Goal: Information Seeking & Learning: Find specific fact

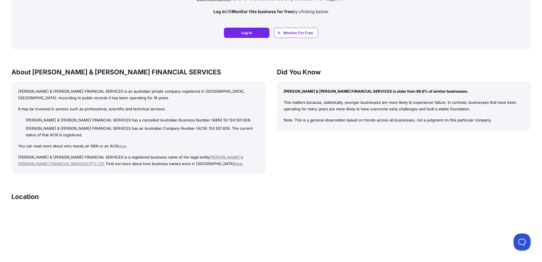
scroll to position [277, 0]
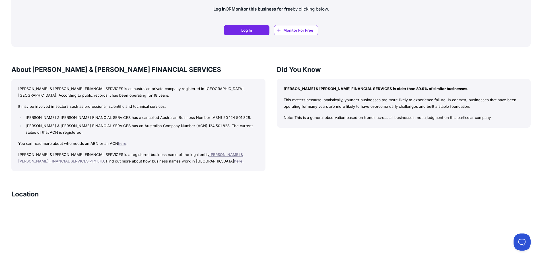
click at [213, 153] on link "[PERSON_NAME] & [PERSON_NAME] FINANCIAL SERVICES PTY LTD" at bounding box center [130, 157] width 225 height 11
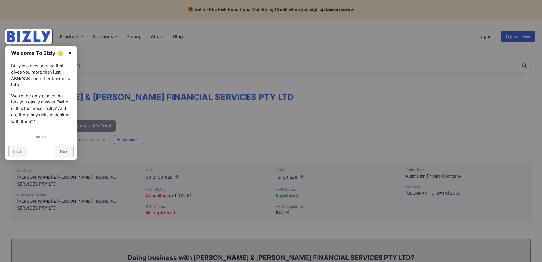
click at [69, 53] on link "×" at bounding box center [70, 52] width 13 height 13
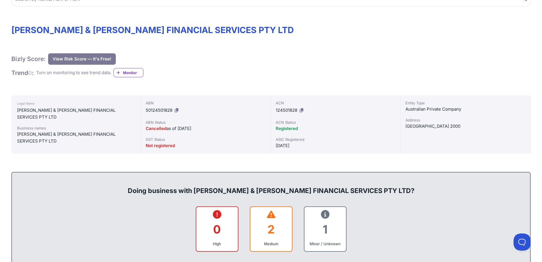
scroll to position [57, 0]
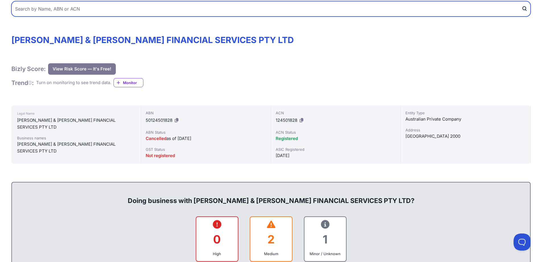
click at [69, 10] on input "text" at bounding box center [271, 8] width 520 height 15
type input "opmc"
click at [522, 1] on button "submit" at bounding box center [526, 8] width 9 height 15
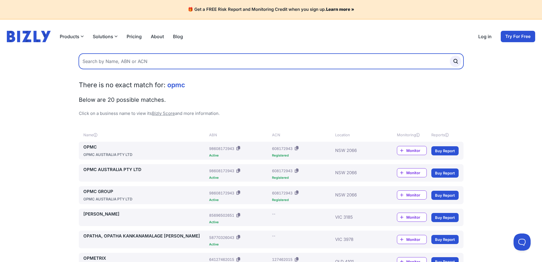
click at [104, 59] on input "text" at bounding box center [271, 61] width 385 height 15
type input "cohen krass"
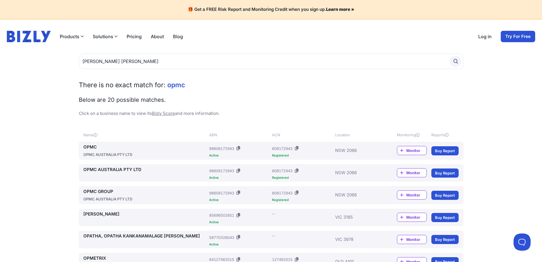
click at [457, 61] on circle "submit" at bounding box center [455, 60] width 3 height 3
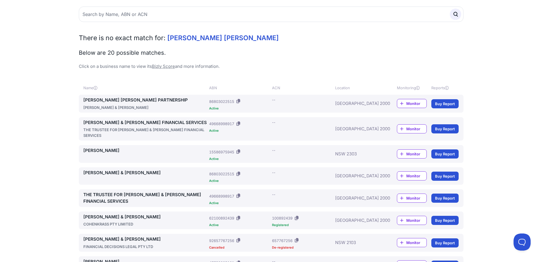
scroll to position [57, 0]
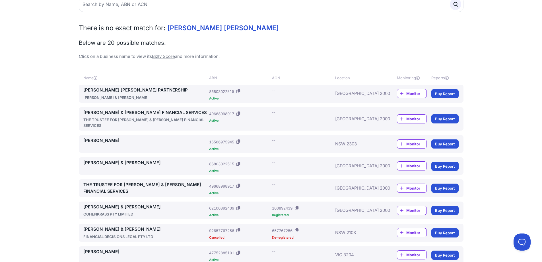
click at [238, 183] on icon at bounding box center [239, 185] width 4 height 4
click at [127, 181] on link "THE TRUSTEE FOR [PERSON_NAME] & [PERSON_NAME] FINANCIAL SERVICES" at bounding box center [145, 187] width 124 height 13
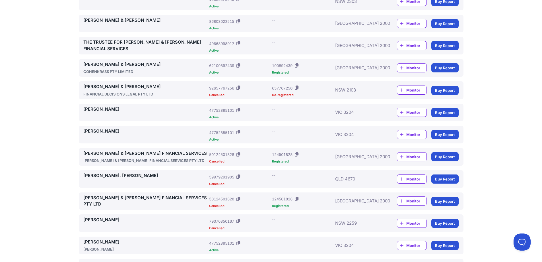
scroll to position [171, 0]
